Goal: Task Accomplishment & Management: Use online tool/utility

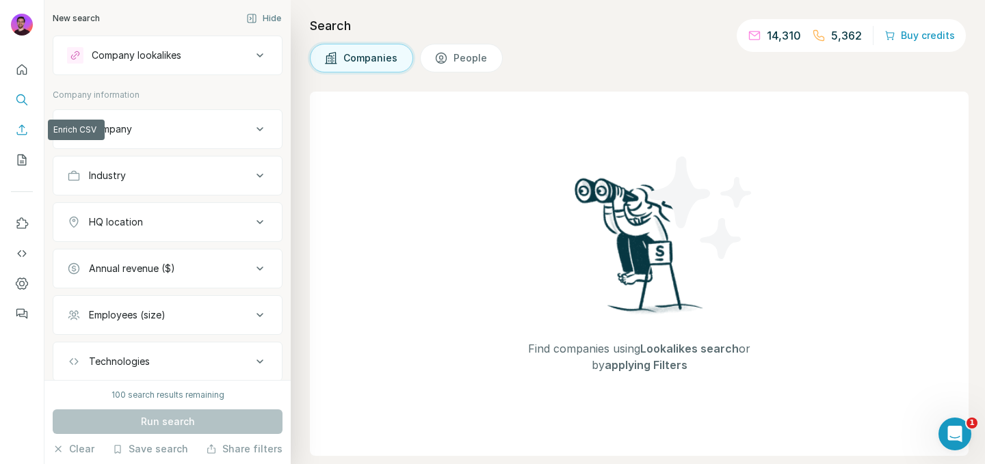
click at [25, 125] on icon "Enrich CSV" at bounding box center [22, 130] width 14 height 14
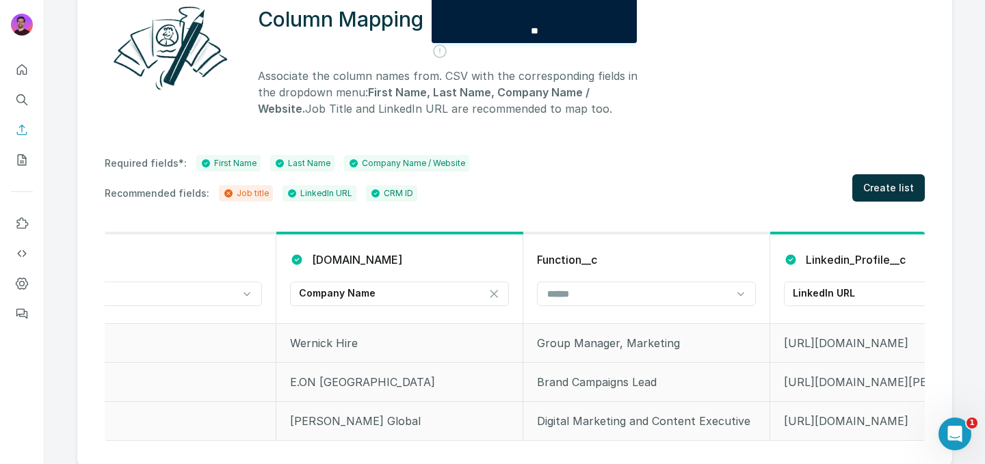
scroll to position [0, 1076]
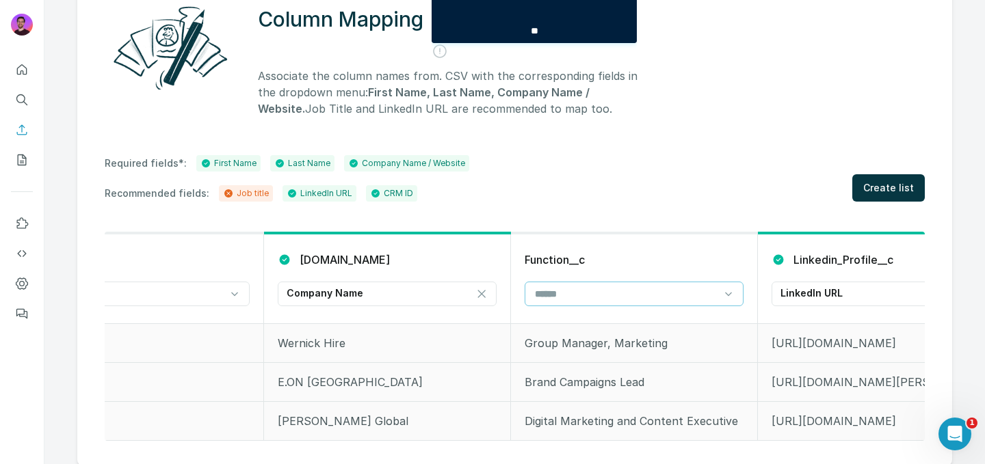
click at [553, 289] on input at bounding box center [625, 294] width 185 height 15
click at [557, 345] on p "Job title" at bounding box center [555, 349] width 38 height 14
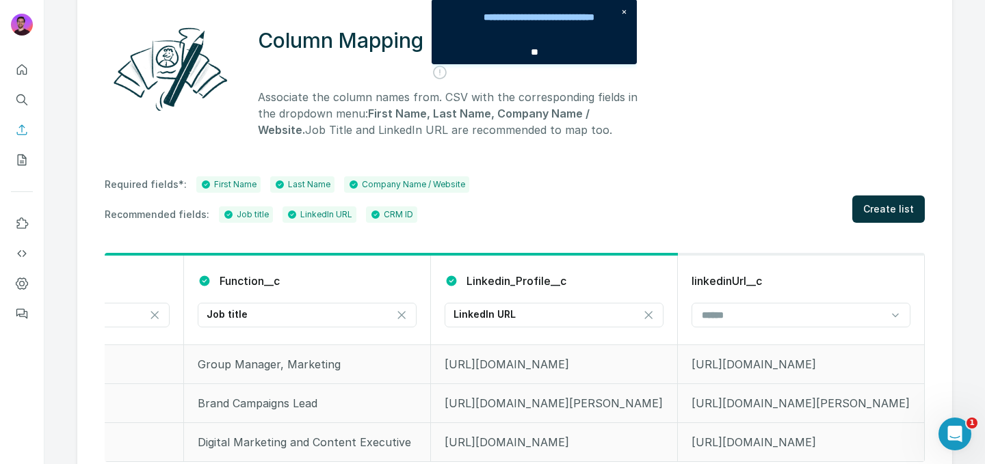
scroll to position [162, 0]
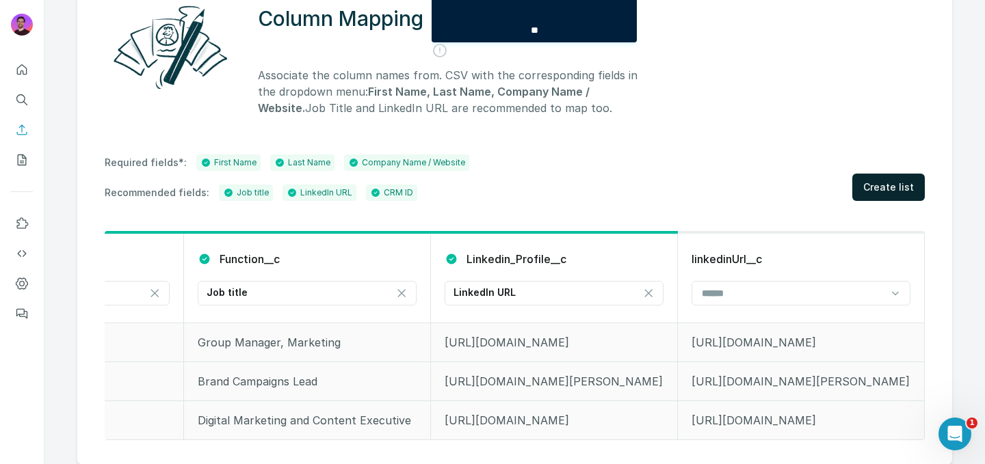
click at [894, 185] on span "Create list" at bounding box center [888, 188] width 51 height 14
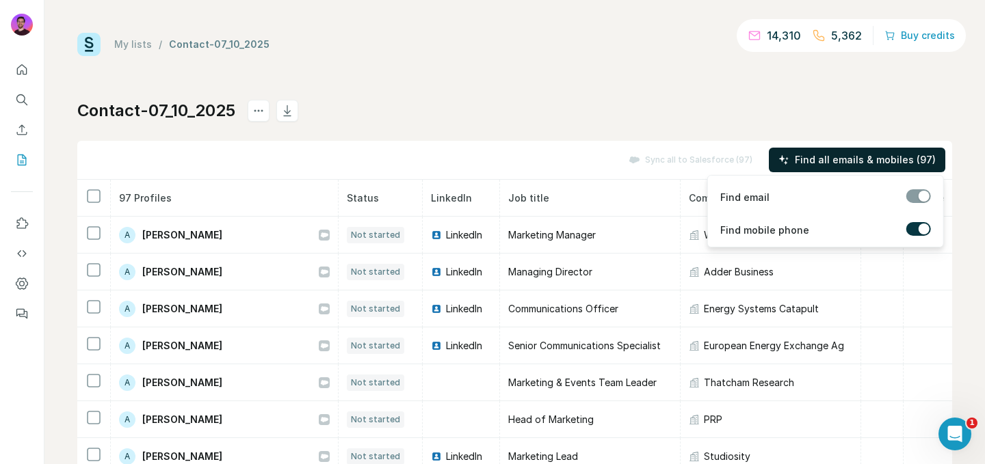
click at [838, 163] on span "Find all emails & mobiles (97)" at bounding box center [865, 160] width 141 height 14
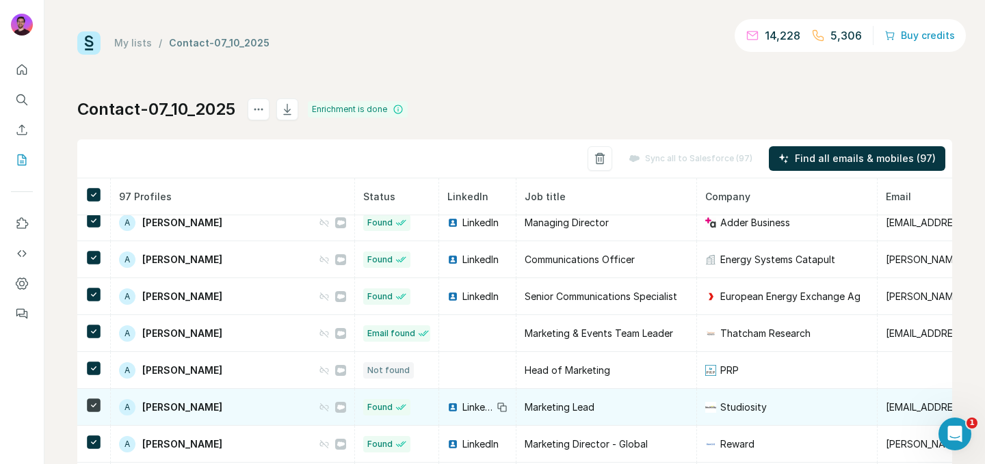
scroll to position [68, 0]
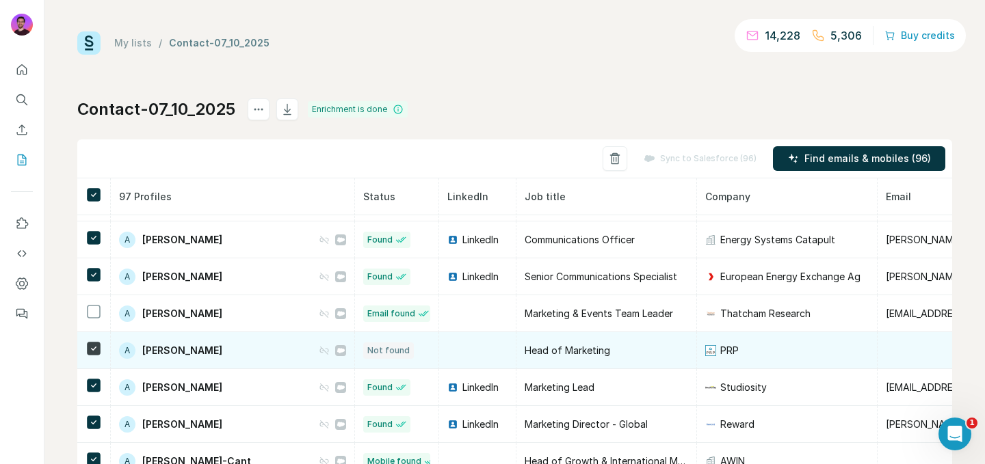
click at [97, 356] on icon at bounding box center [93, 349] width 16 height 16
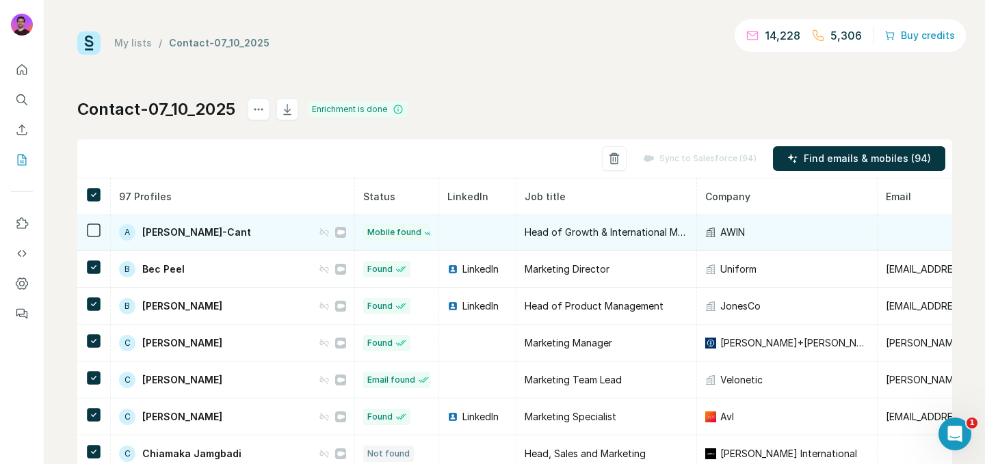
scroll to position [360, 0]
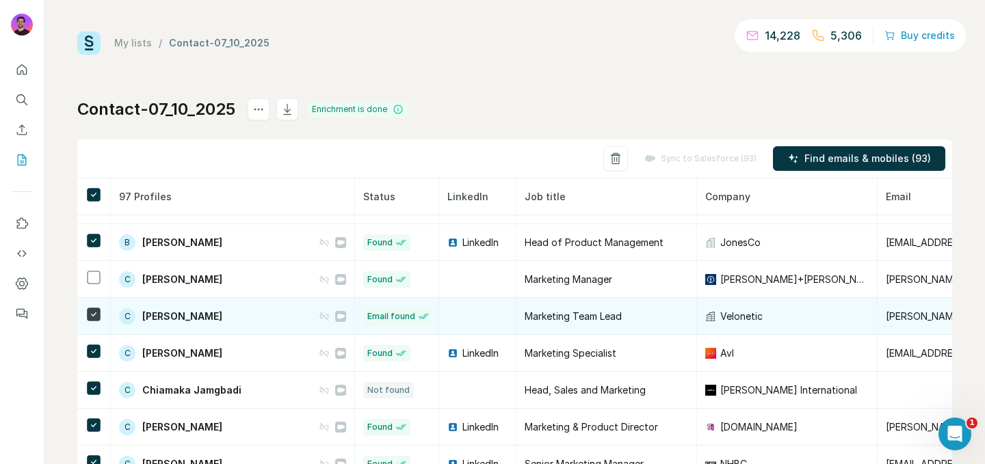
click at [101, 317] on icon at bounding box center [93, 314] width 16 height 16
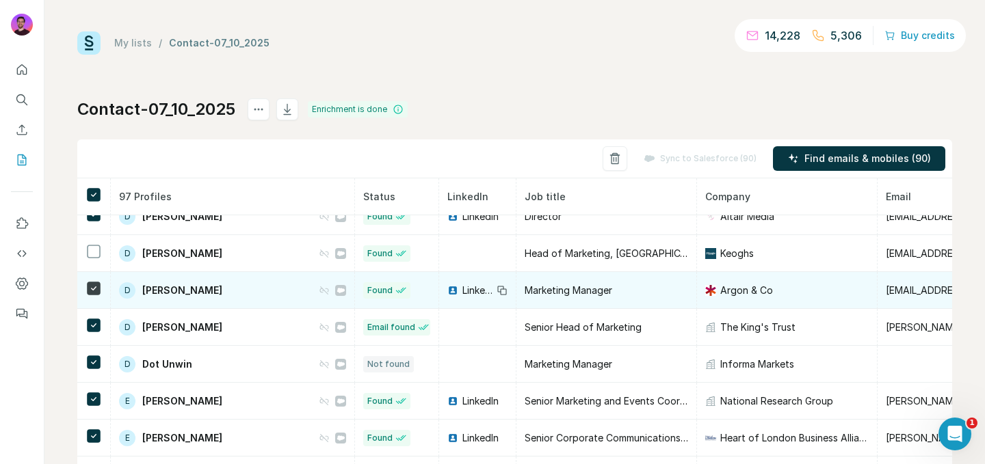
scroll to position [758, 0]
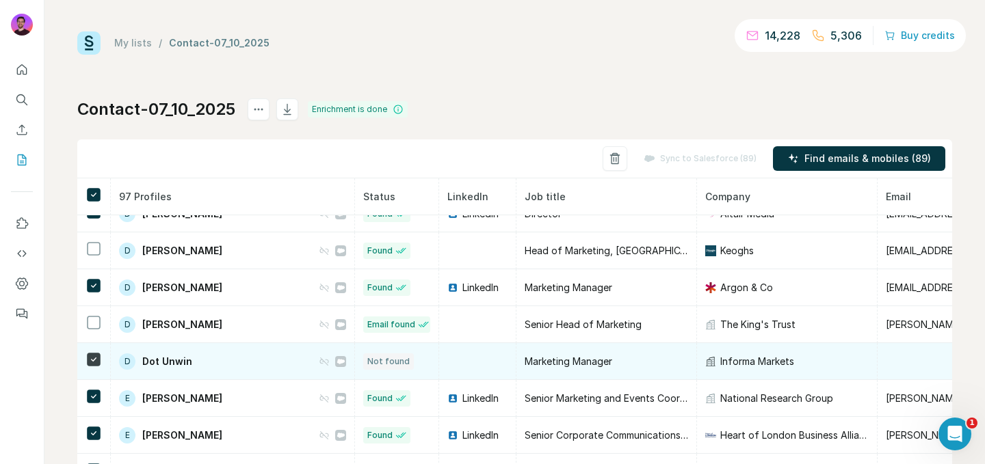
click at [94, 352] on icon at bounding box center [93, 360] width 16 height 16
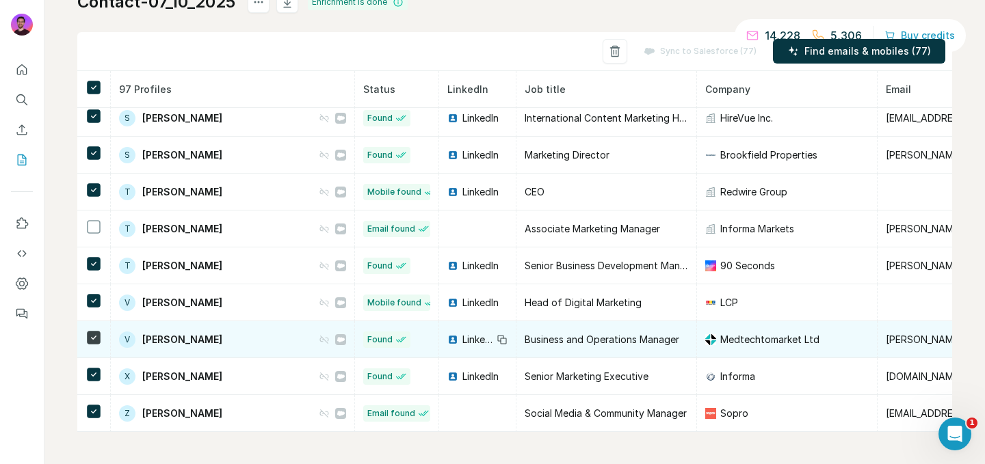
scroll to position [109, 0]
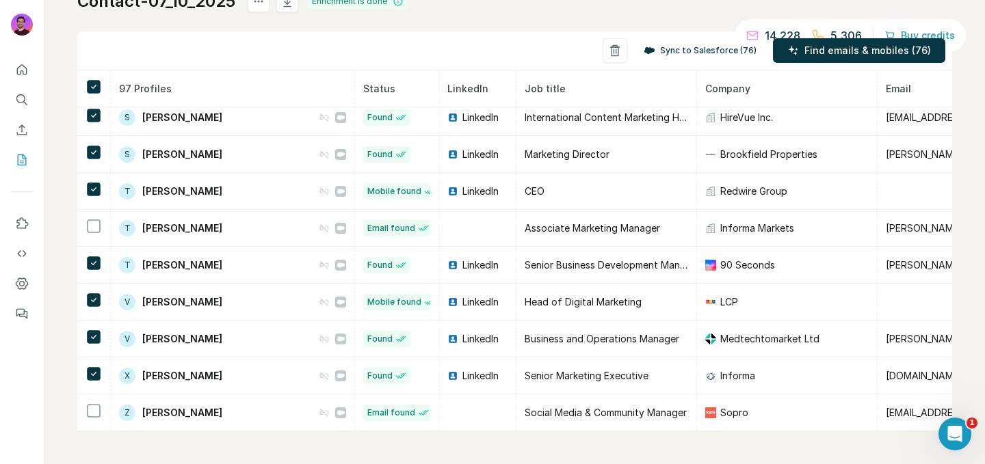
click at [698, 52] on button "Sync to Salesforce (76)" at bounding box center [700, 50] width 132 height 21
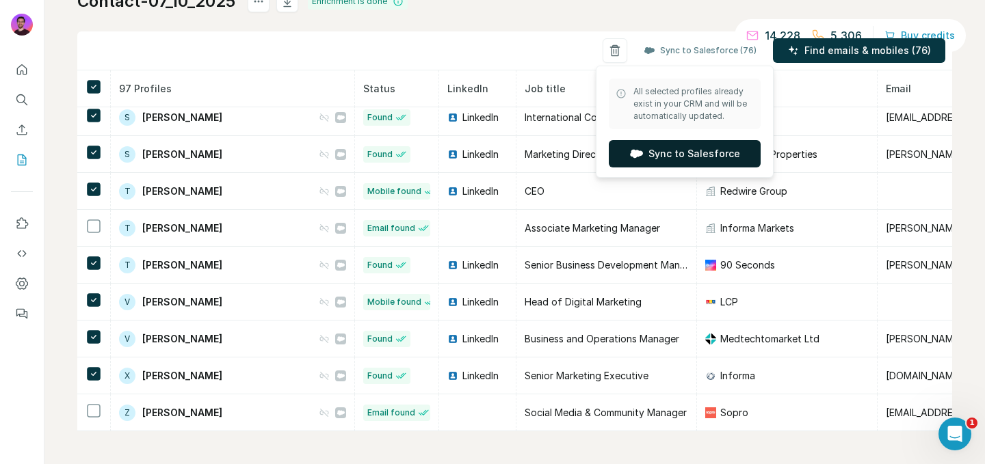
click at [685, 157] on button "Sync to Salesforce" at bounding box center [685, 153] width 152 height 27
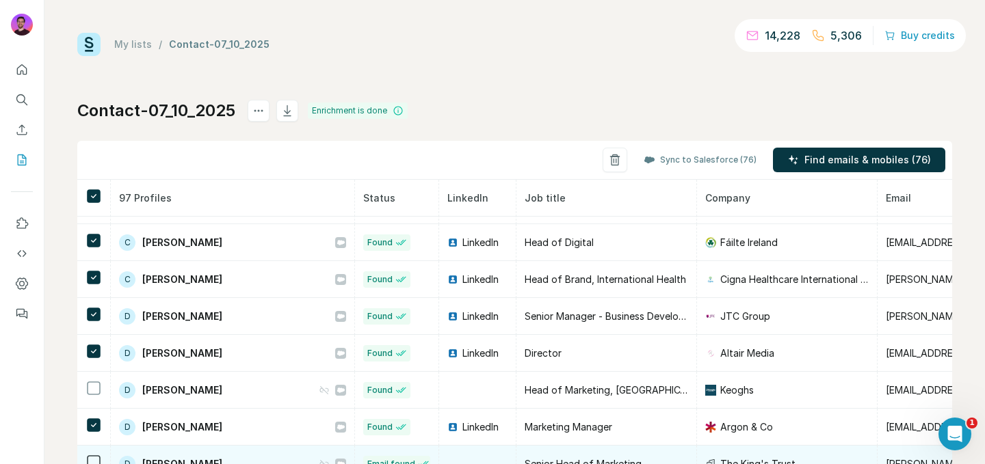
scroll to position [612, 0]
